Goal: Find contact information: Find contact information

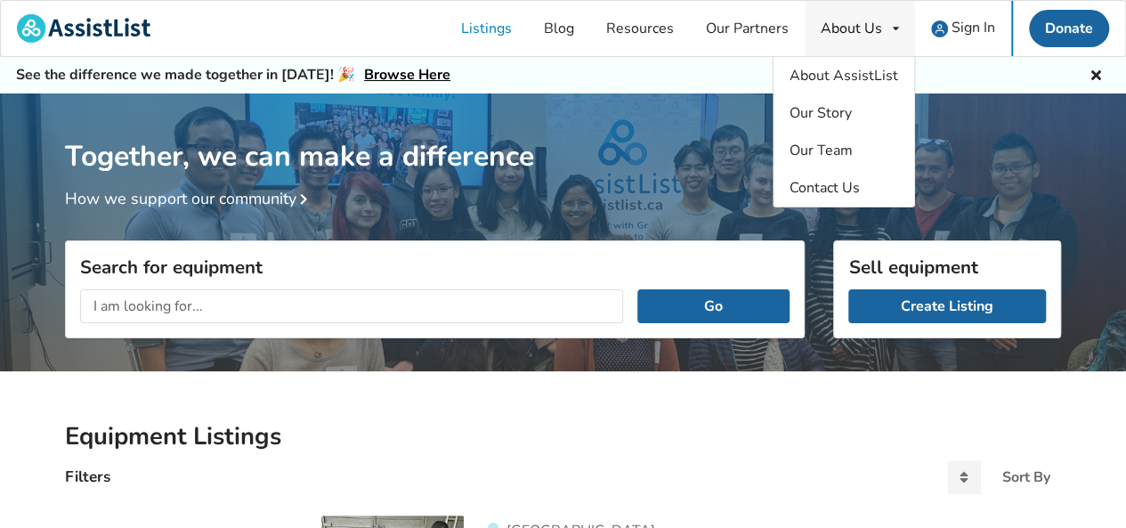
click at [831, 25] on div "About Us" at bounding box center [851, 28] width 61 height 14
click at [816, 191] on span "Contact Us" at bounding box center [824, 188] width 70 height 20
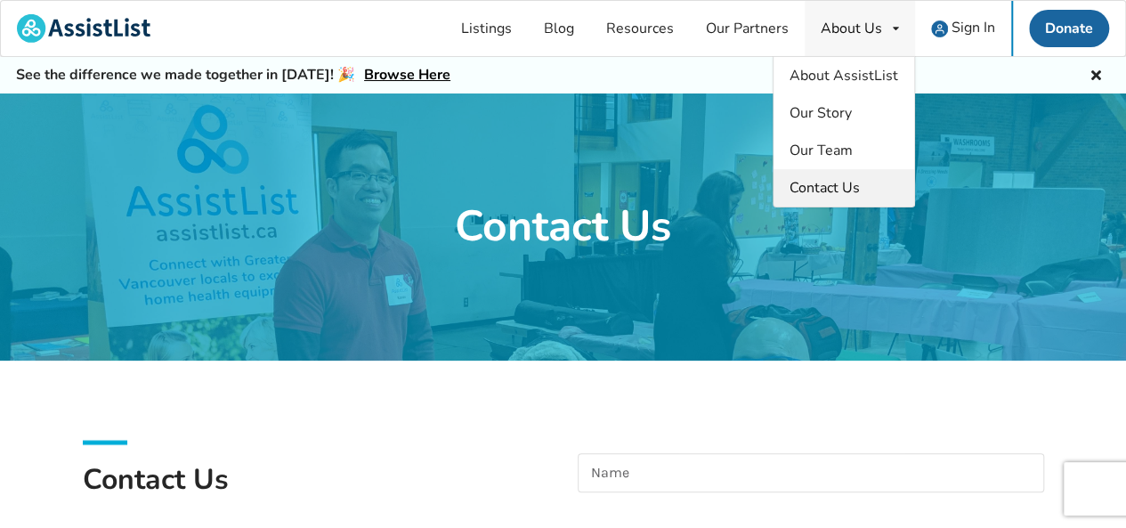
click at [812, 182] on span "Contact Us" at bounding box center [824, 188] width 70 height 20
click at [898, 28] on div "About Us About AssistList Our Story Our Team Contact Us" at bounding box center [859, 28] width 110 height 55
click at [827, 182] on span "Contact Us" at bounding box center [824, 188] width 70 height 20
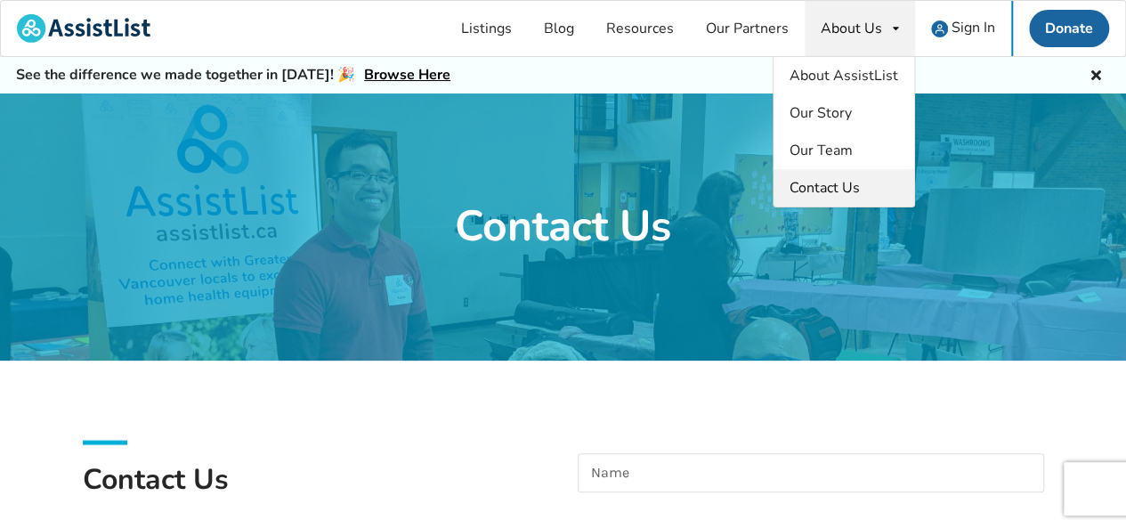
click at [827, 182] on span "Contact Us" at bounding box center [824, 188] width 70 height 20
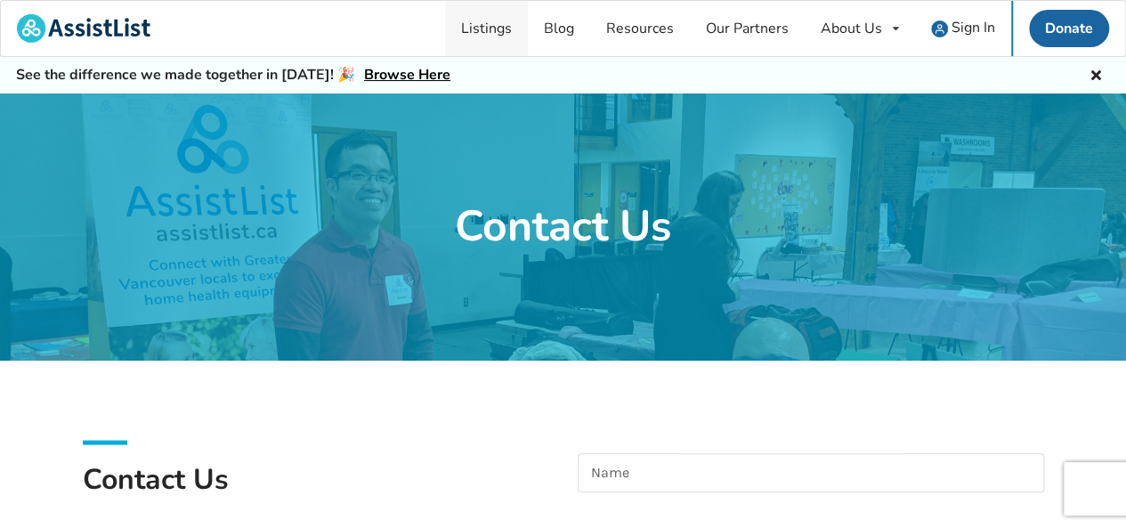
click at [507, 28] on link "Listings" at bounding box center [486, 28] width 83 height 55
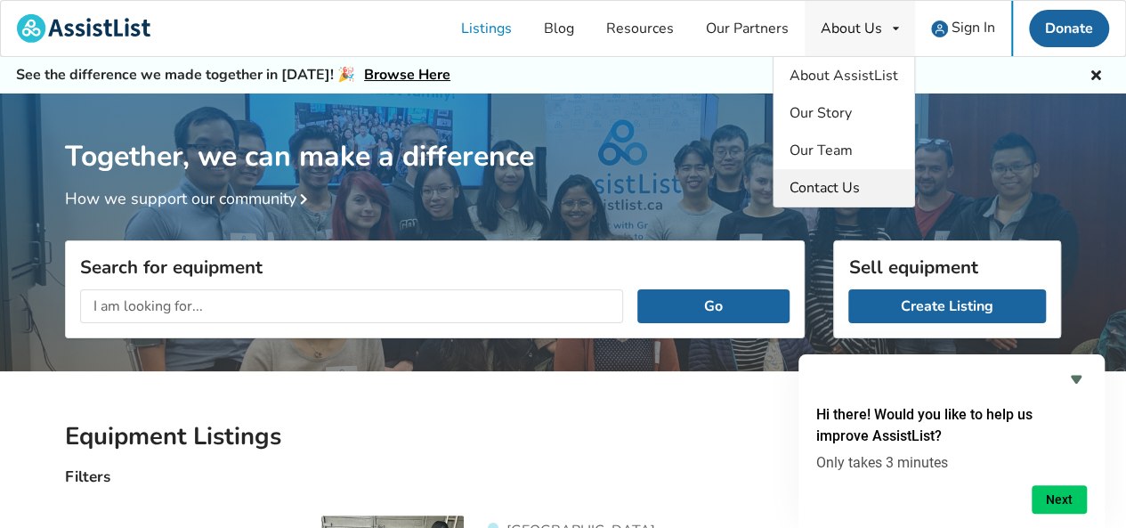
click at [819, 188] on span "Contact Us" at bounding box center [824, 188] width 70 height 20
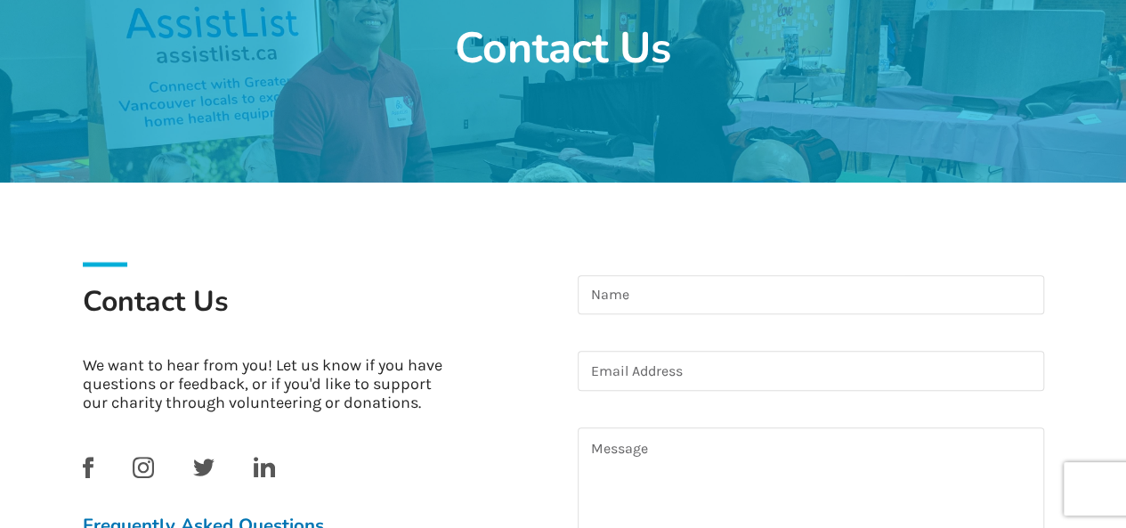
scroll to position [89, 0]
